Goal: Register for event/course

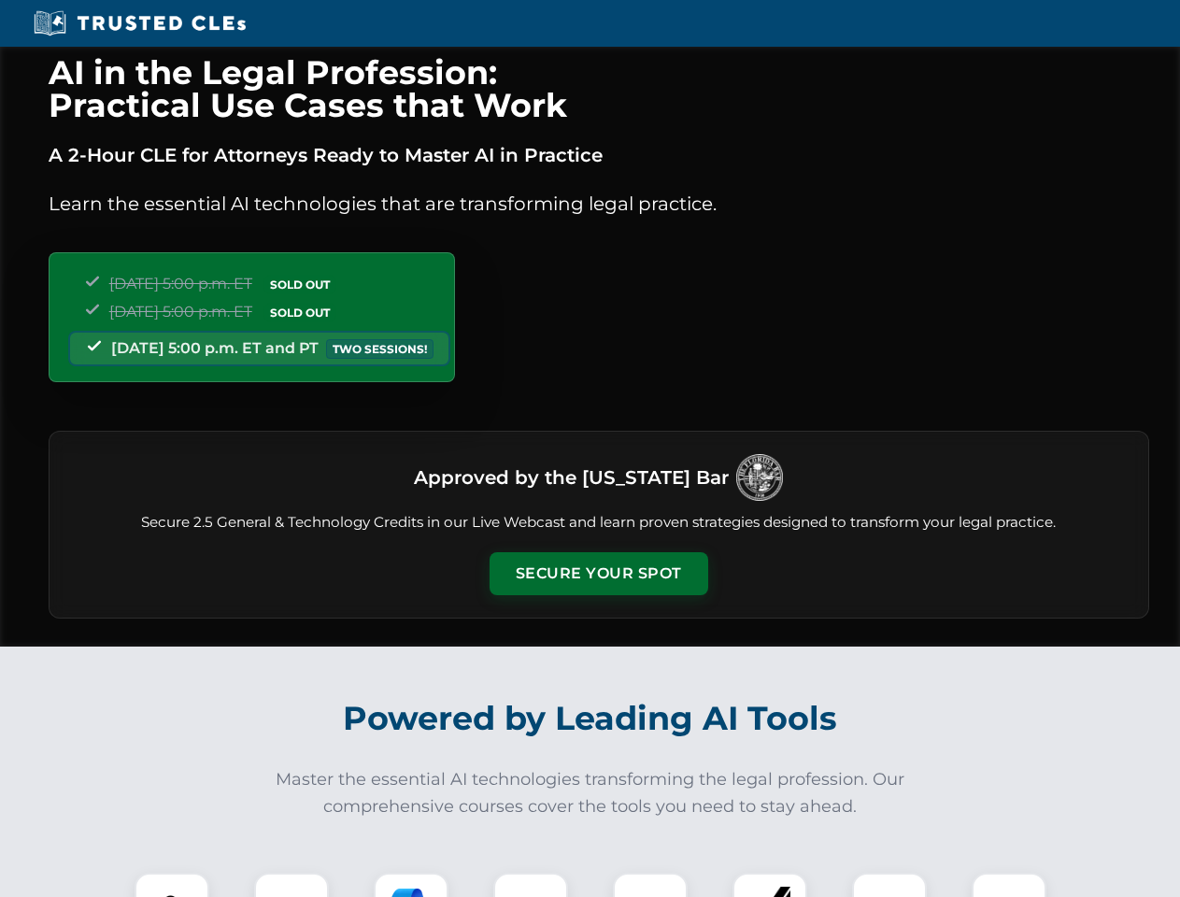
click at [598, 574] on button "Secure Your Spot" at bounding box center [599, 573] width 219 height 43
click at [172, 885] on img at bounding box center [172, 910] width 54 height 54
click at [292, 885] on div at bounding box center [291, 910] width 75 height 75
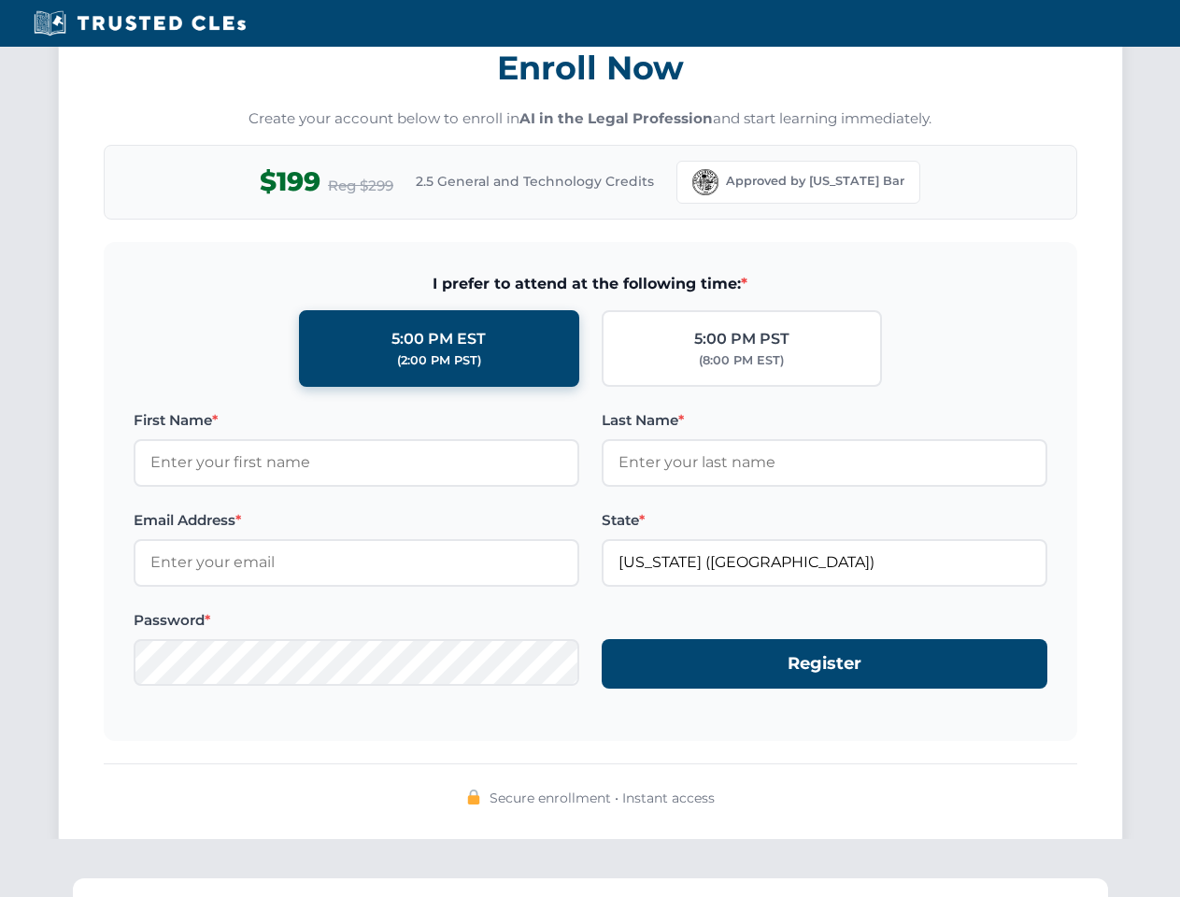
scroll to position [1834, 0]
